Goal: Task Accomplishment & Management: Manage account settings

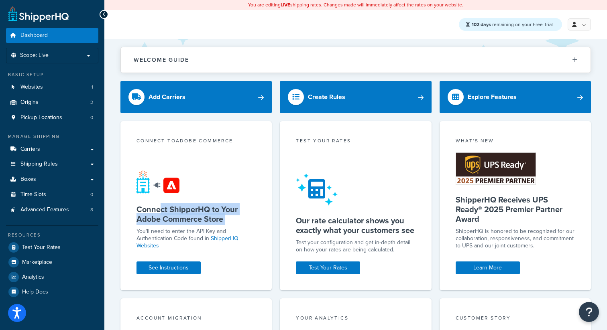
drag, startPoint x: 158, startPoint y: 214, endPoint x: 191, endPoint y: 227, distance: 34.8
click at [191, 227] on div "Connect to Adobe Commerce Connect ShipperHQ to Your Adobe Commerce Store You'll…" at bounding box center [195, 205] width 151 height 169
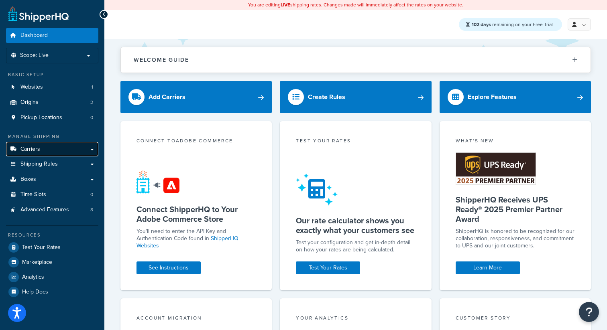
click at [75, 146] on link "Carriers" at bounding box center [52, 149] width 92 height 15
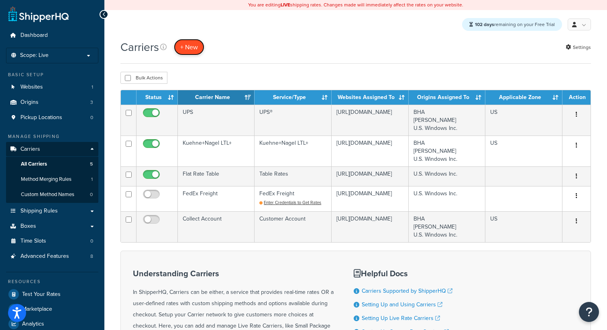
click at [190, 47] on button "+ New" at bounding box center [189, 47] width 31 height 16
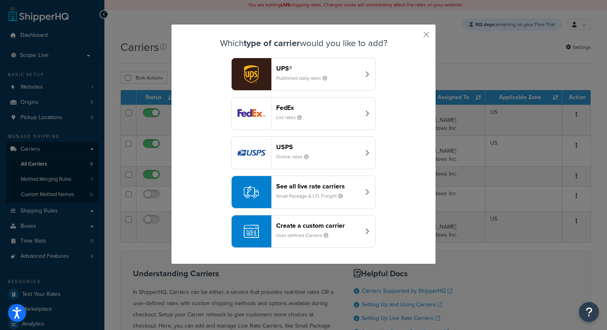
click at [287, 200] on div "See all live rate carriers Small Package & LTL Freight" at bounding box center [318, 192] width 84 height 19
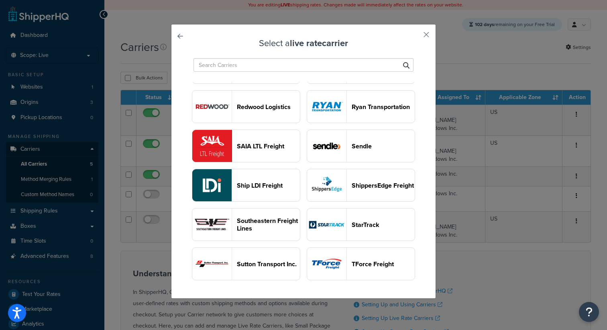
scroll to position [819, 0]
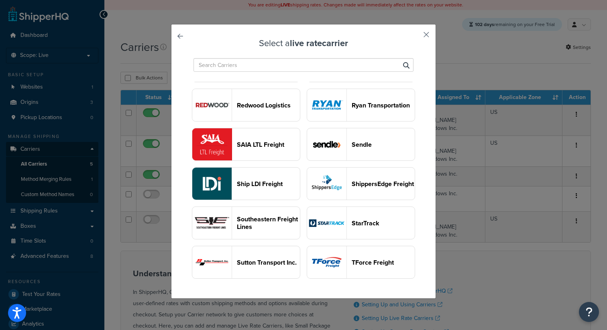
click at [416, 37] on button "button" at bounding box center [415, 38] width 2 height 2
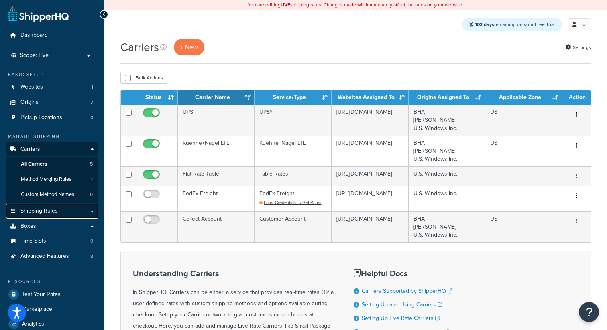
click at [69, 211] on link "Shipping Rules" at bounding box center [52, 211] width 92 height 15
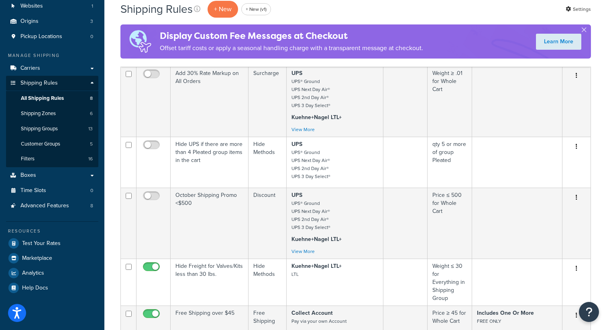
scroll to position [74, 0]
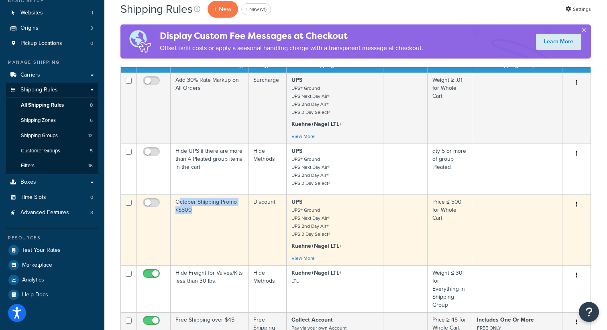
drag, startPoint x: 192, startPoint y: 215, endPoint x: 179, endPoint y: 201, distance: 18.5
click at [179, 201] on td "October Shipping Promo <$500" at bounding box center [210, 230] width 78 height 71
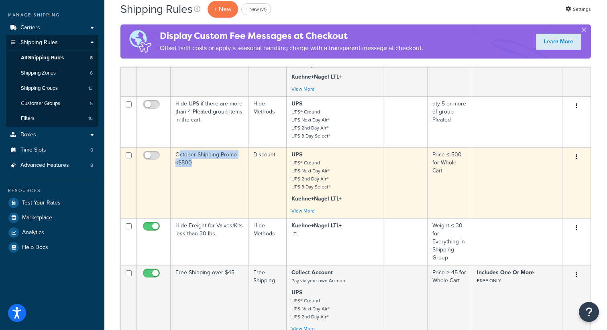
scroll to position [138, 0]
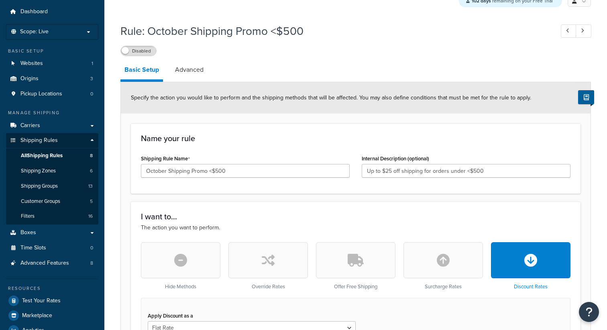
scroll to position [25, 0]
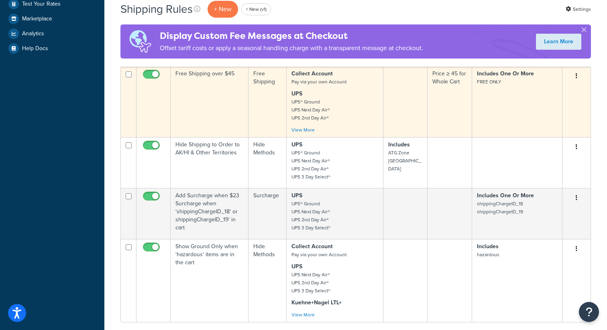
scroll to position [327, 0]
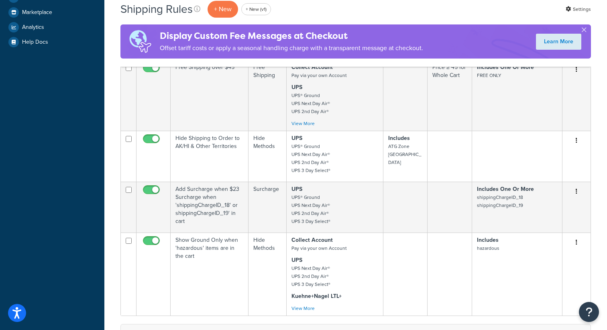
click at [58, 210] on div "Dashboard Scope: Live Development Integration Test Basic Setup Websites 1 Origi…" at bounding box center [52, 95] width 104 height 844
click at [58, 211] on div "Dashboard Scope: Live Development Integration Test Basic Setup Websites 1 Origi…" at bounding box center [52, 95] width 104 height 844
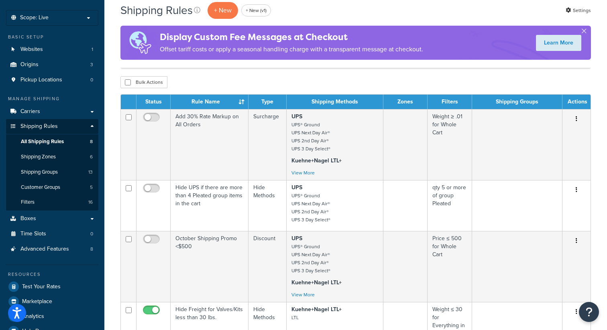
scroll to position [40, 0]
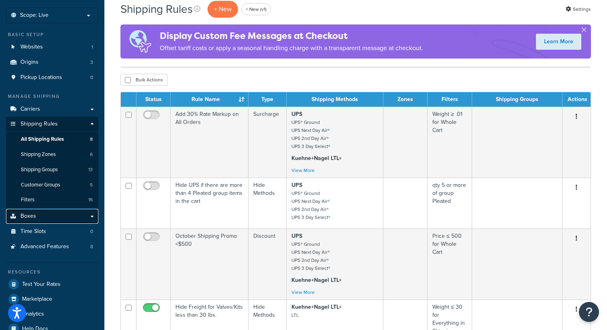
click at [57, 213] on link "Boxes" at bounding box center [52, 216] width 92 height 15
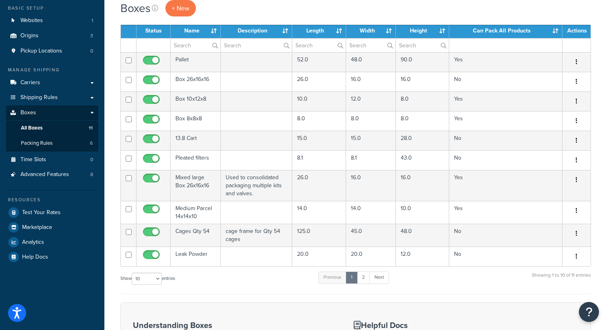
scroll to position [67, 0]
click at [38, 143] on span "Packing Rules" at bounding box center [37, 143] width 32 height 7
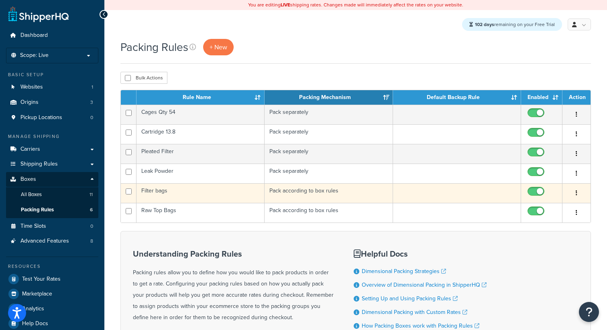
click at [222, 198] on td "Filter bags" at bounding box center [201, 193] width 128 height 20
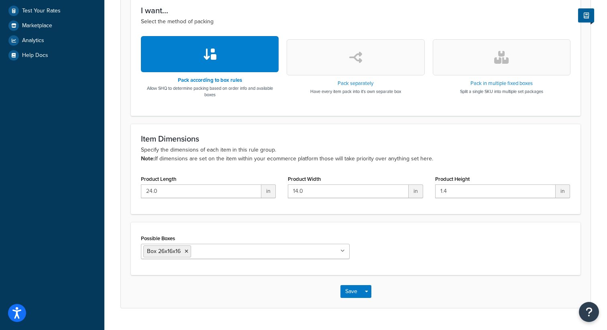
scroll to position [288, 0]
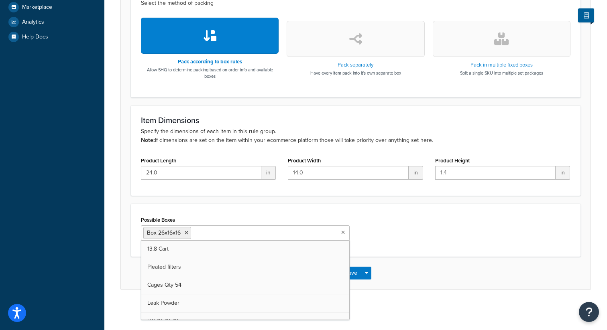
click at [210, 232] on input "Possible Boxes" at bounding box center [228, 232] width 71 height 9
click at [195, 206] on div "Possible Boxes Box 26x16x16 13.8 Cart Pleated filters Cages Qty 54 Leak Powder …" at bounding box center [356, 230] width 450 height 53
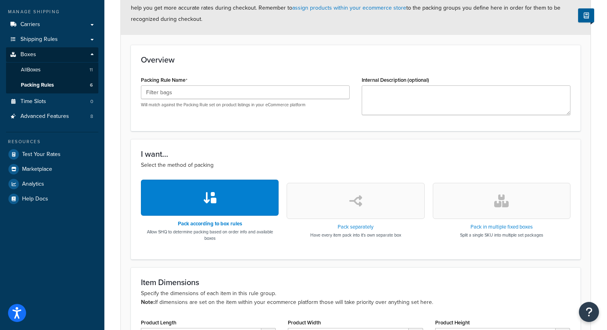
scroll to position [95, 0]
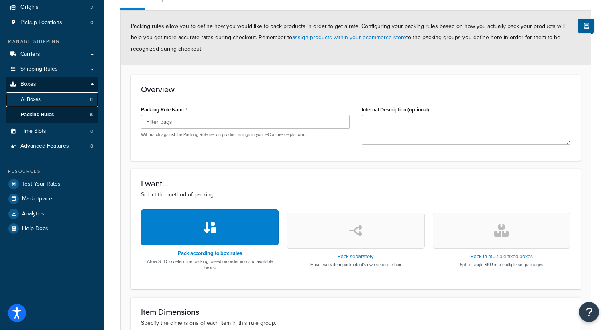
click at [65, 101] on link "All Boxes 11" at bounding box center [52, 99] width 92 height 15
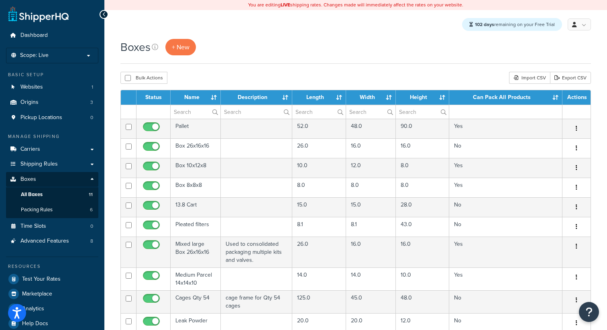
click at [331, 67] on div "Boxes + New Bulk Actions Duplicate [GEOGRAPHIC_DATA] Import CSV Export CSV Cont…" at bounding box center [355, 278] width 503 height 479
